Goal: Task Accomplishment & Management: Manage account settings

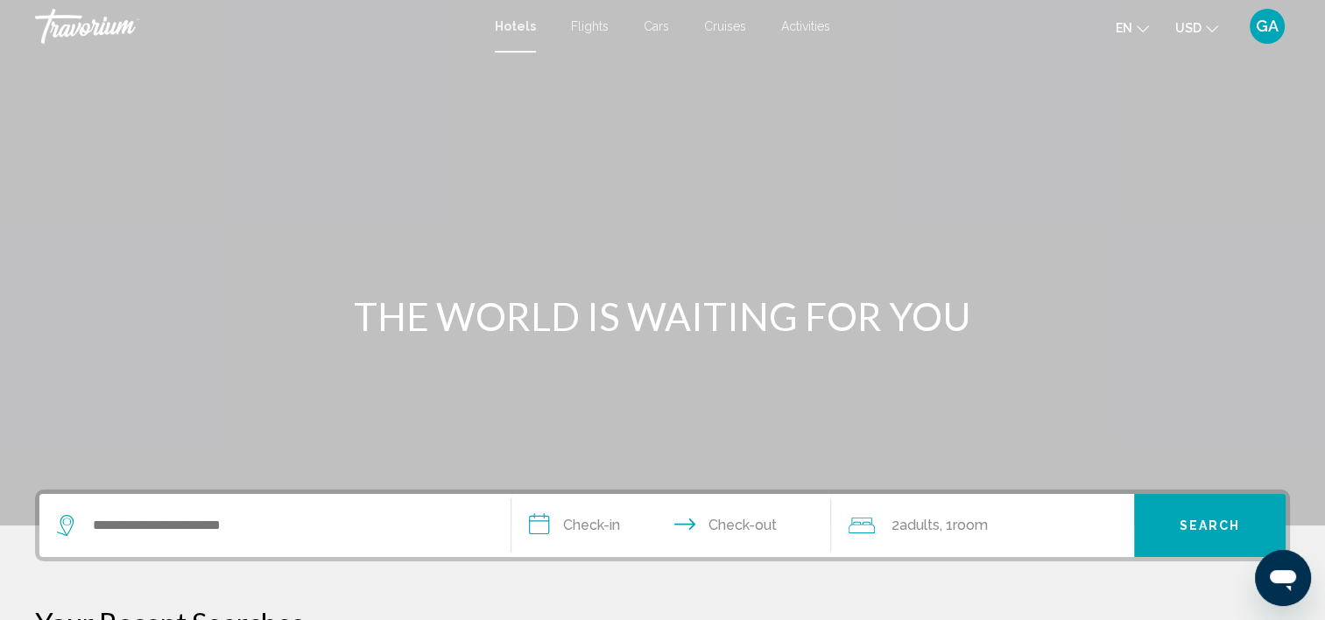
click at [1267, 25] on span "GA" at bounding box center [1267, 27] width 23 height 18
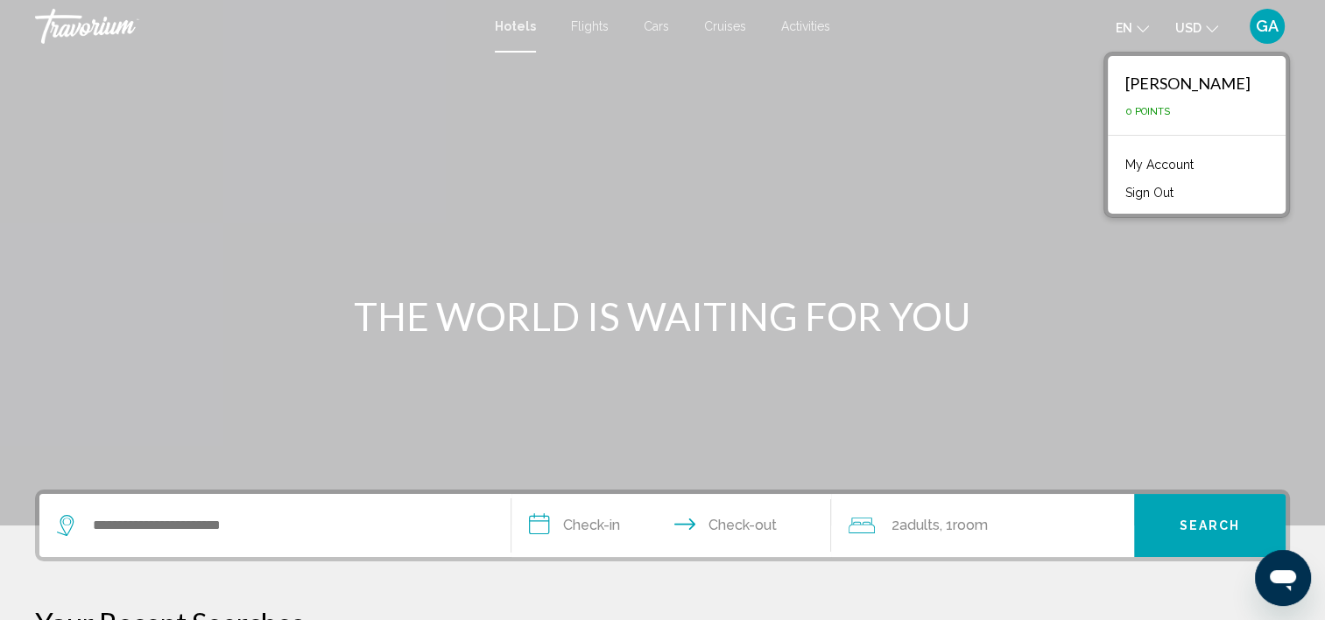
click at [1146, 164] on link "My Account" at bounding box center [1160, 164] width 86 height 23
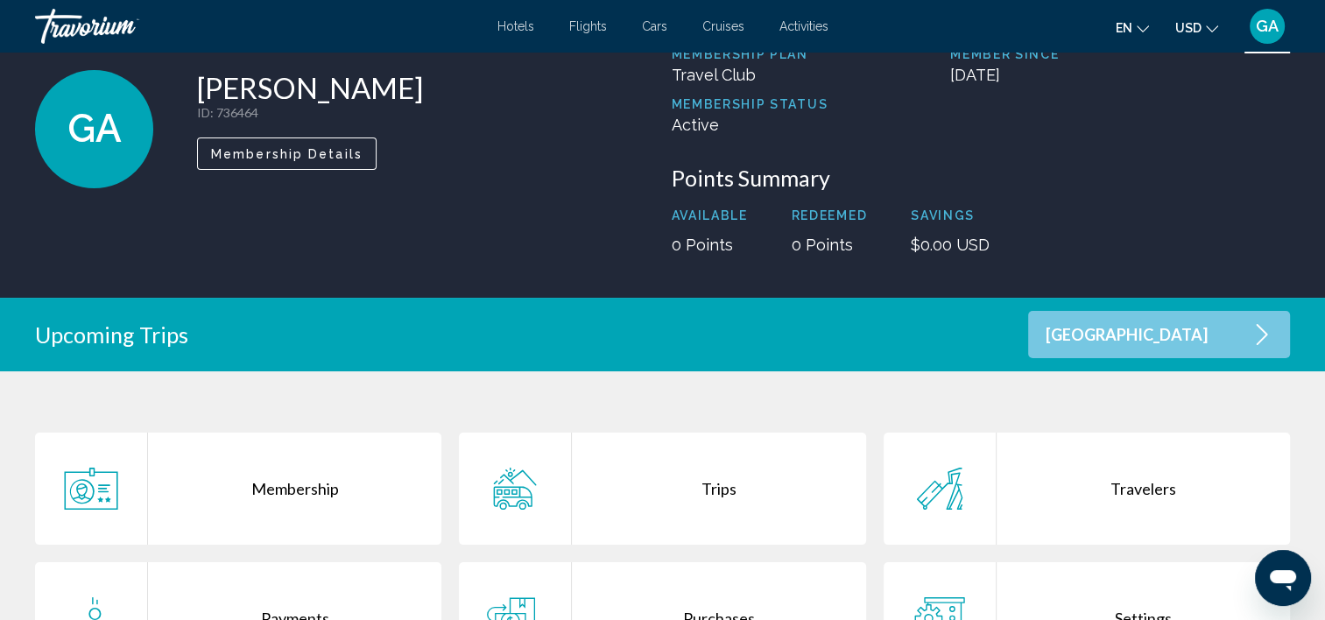
scroll to position [263, 0]
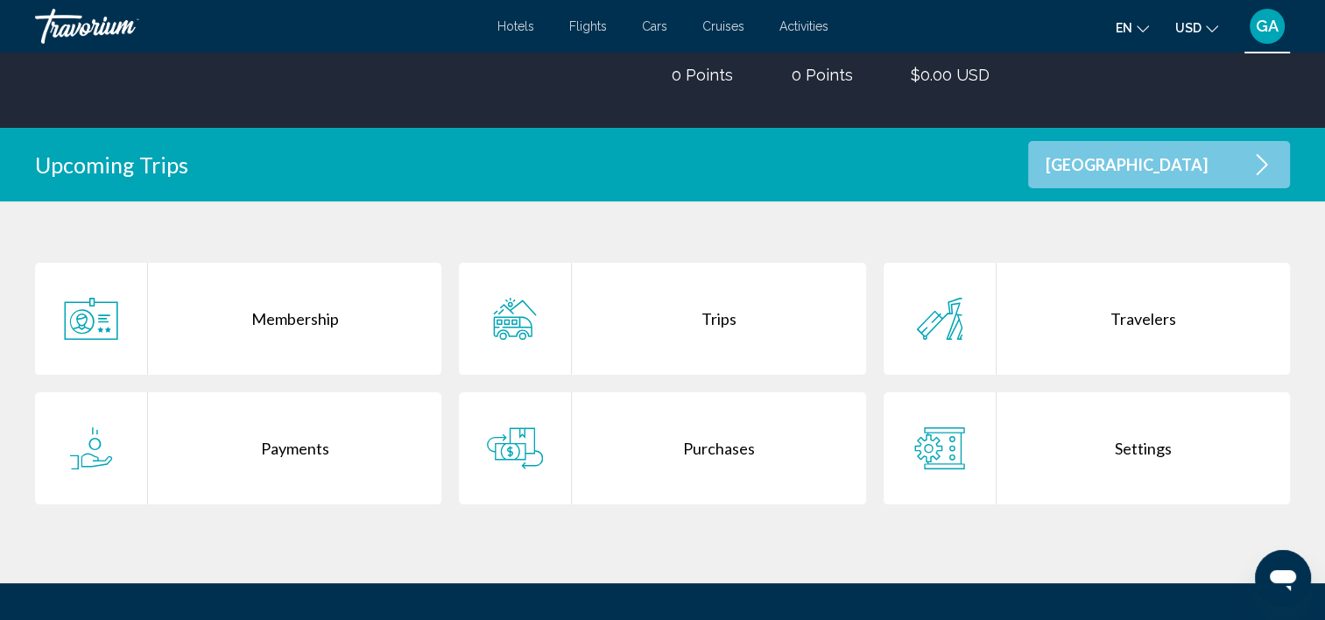
click at [685, 457] on div "Purchases" at bounding box center [718, 448] width 293 height 112
